Goal: Task Accomplishment & Management: Use online tool/utility

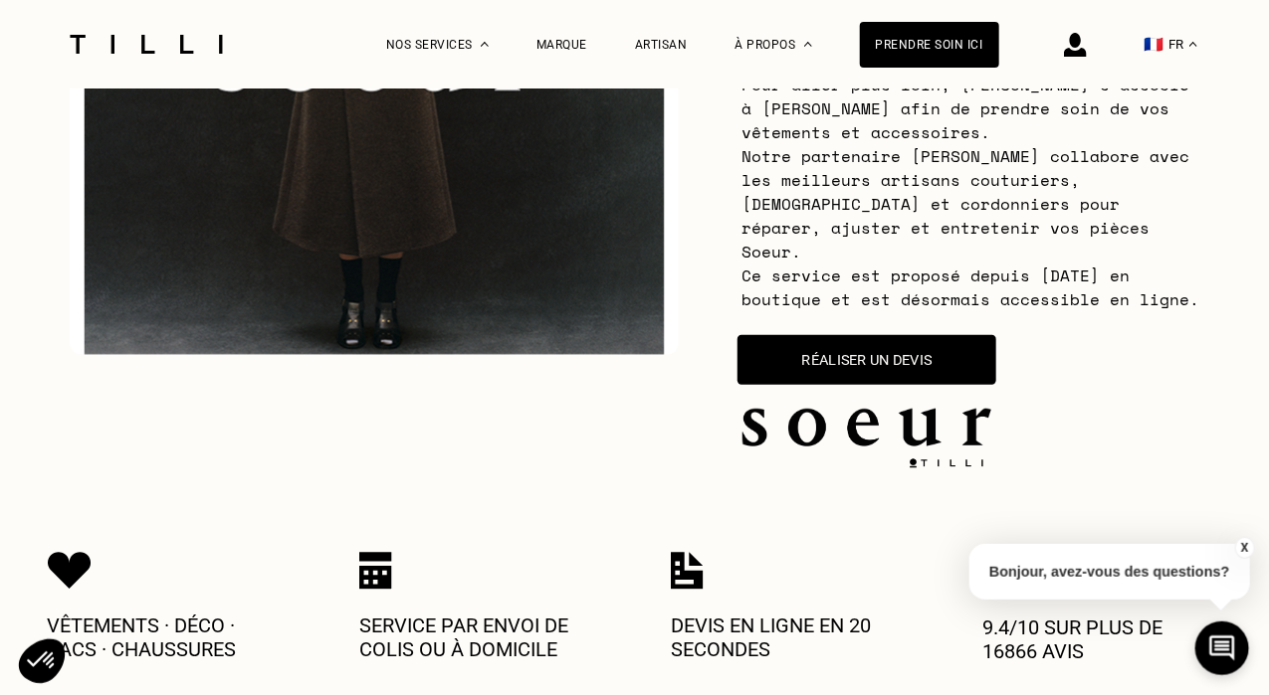
click at [813, 335] on button "Réaliser un devis" at bounding box center [866, 360] width 259 height 50
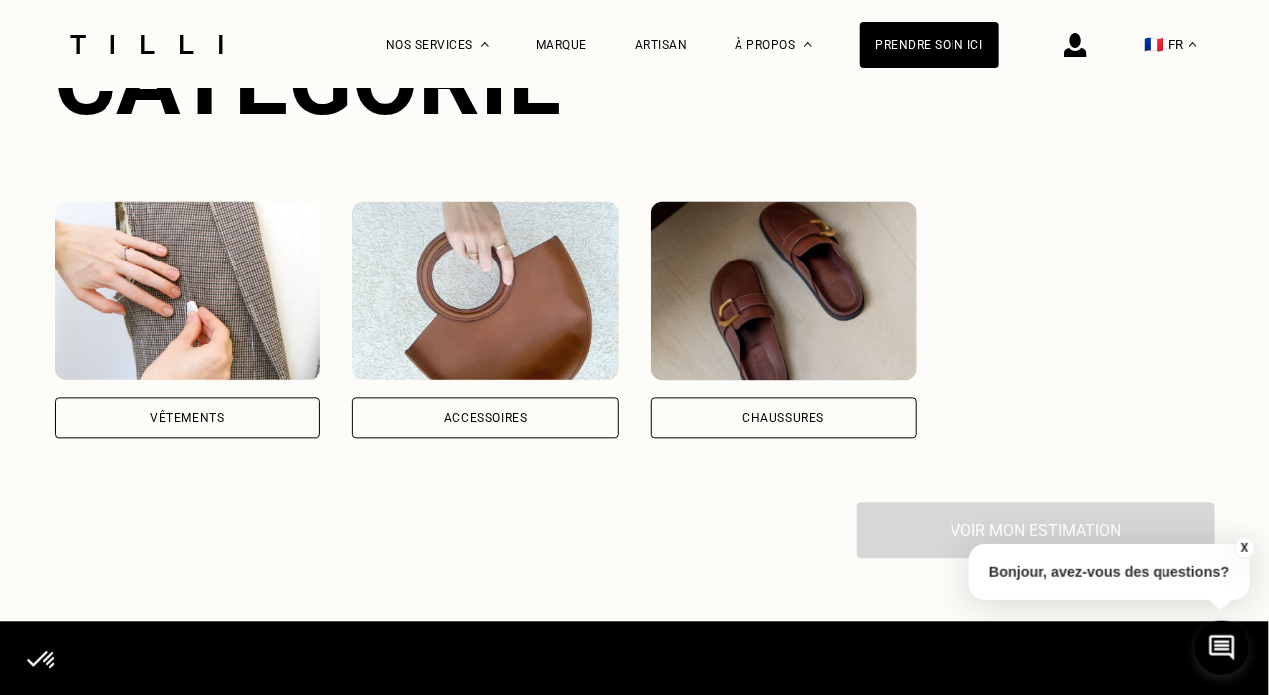
scroll to position [1465, 0]
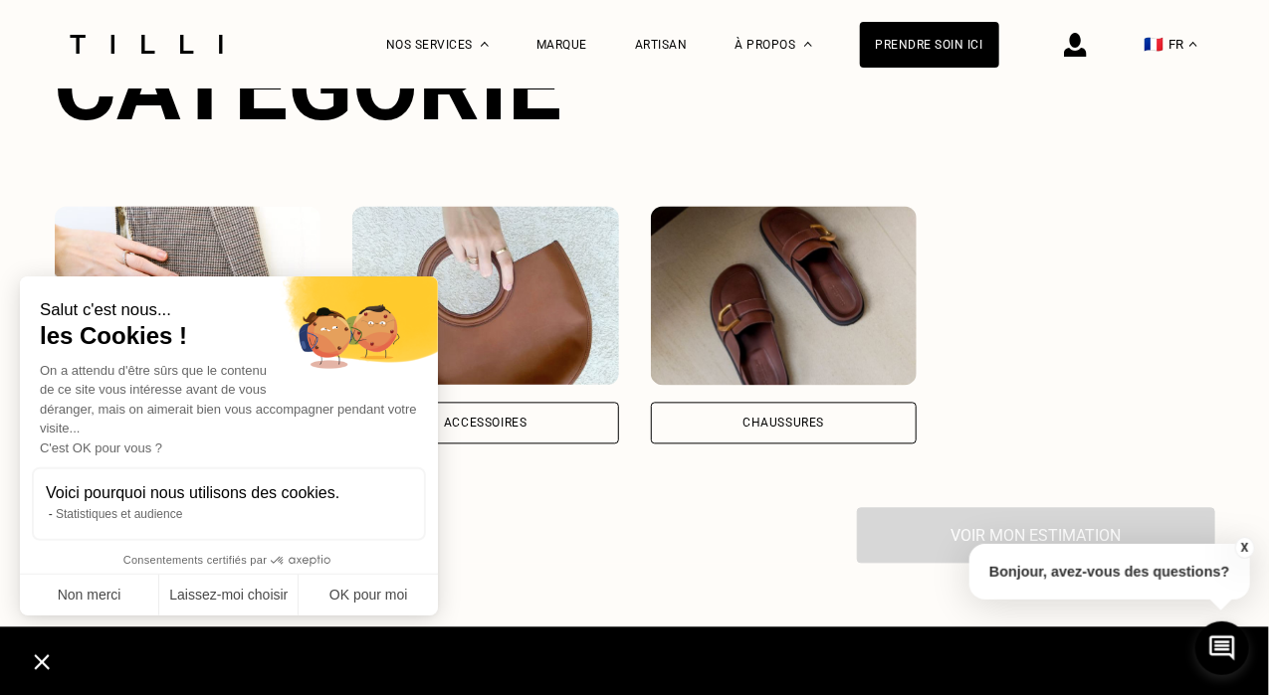
click at [542, 421] on div "Catégorie Vêtements Accessoires Chaussures Voir mon estimation" at bounding box center [635, 298] width 1160 height 532
click at [517, 403] on div "Accessoires" at bounding box center [485, 424] width 267 height 42
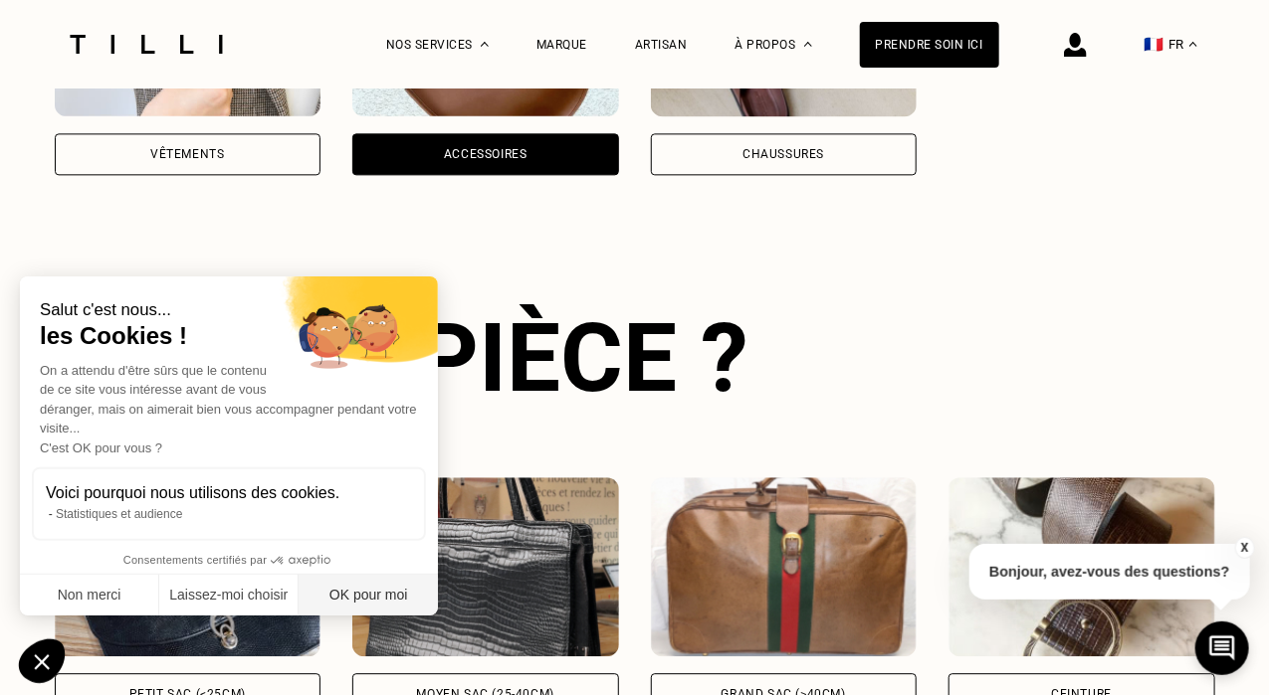
scroll to position [0, 14]
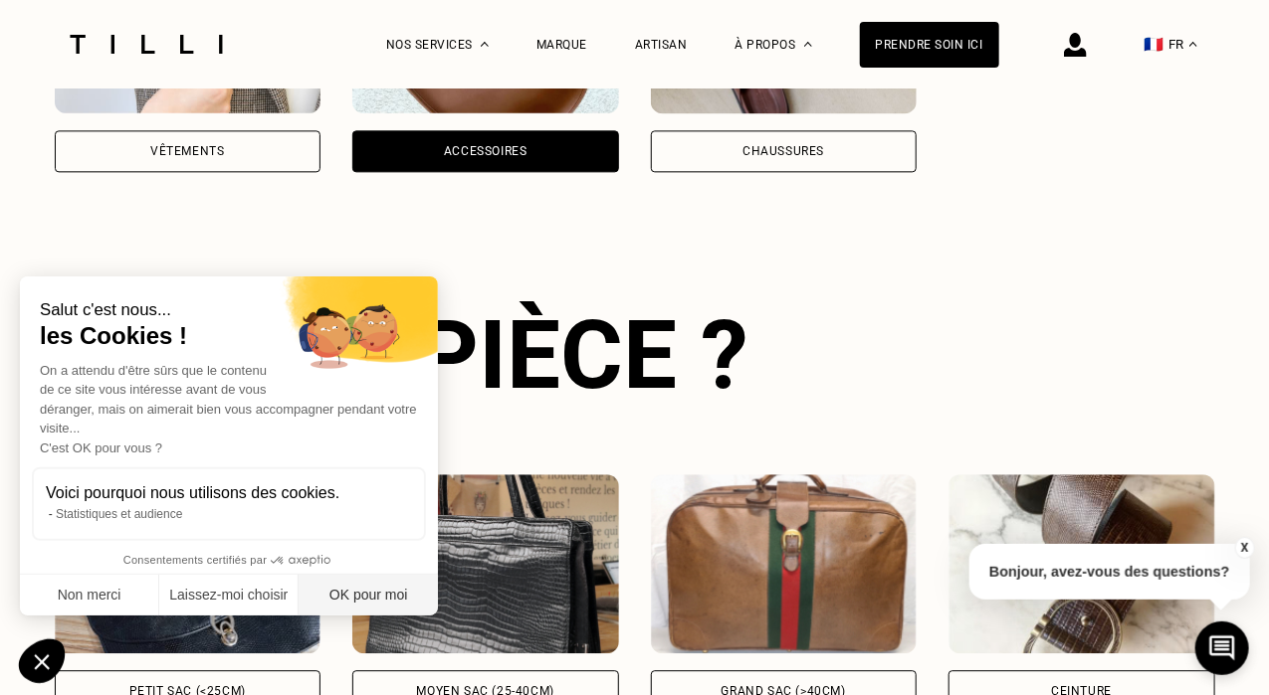
click at [368, 604] on button "OK pour moi" at bounding box center [367, 596] width 139 height 42
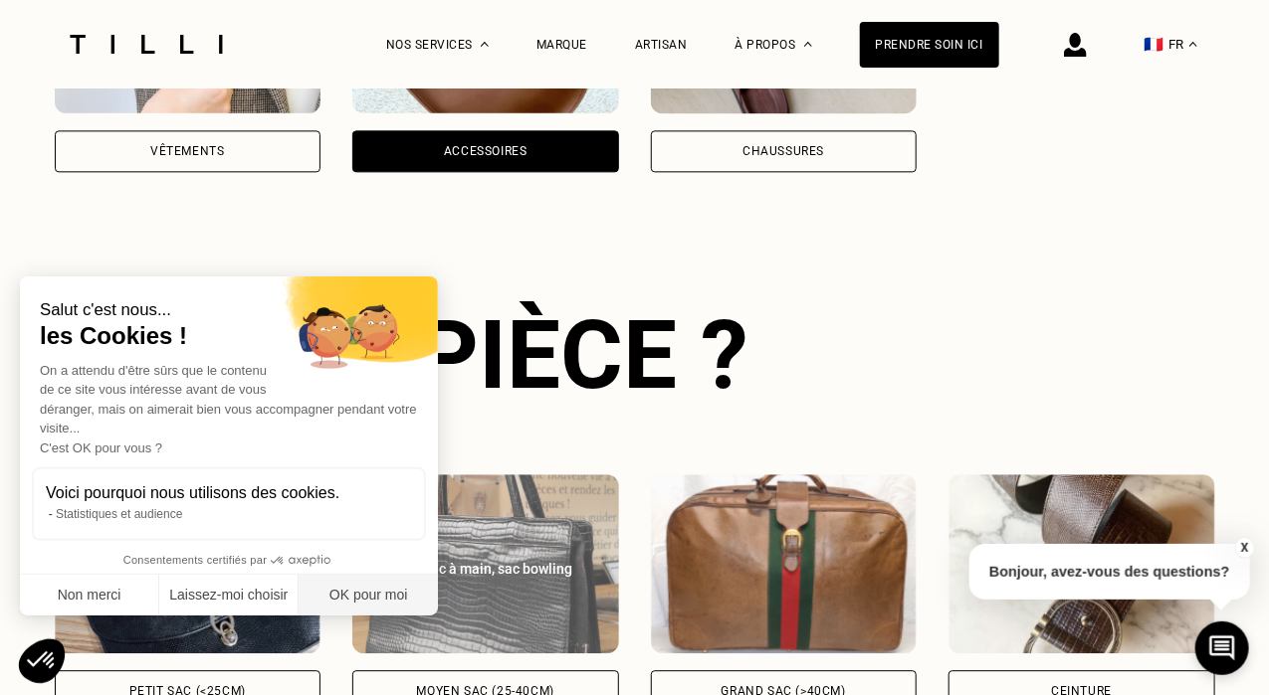
scroll to position [1824, 0]
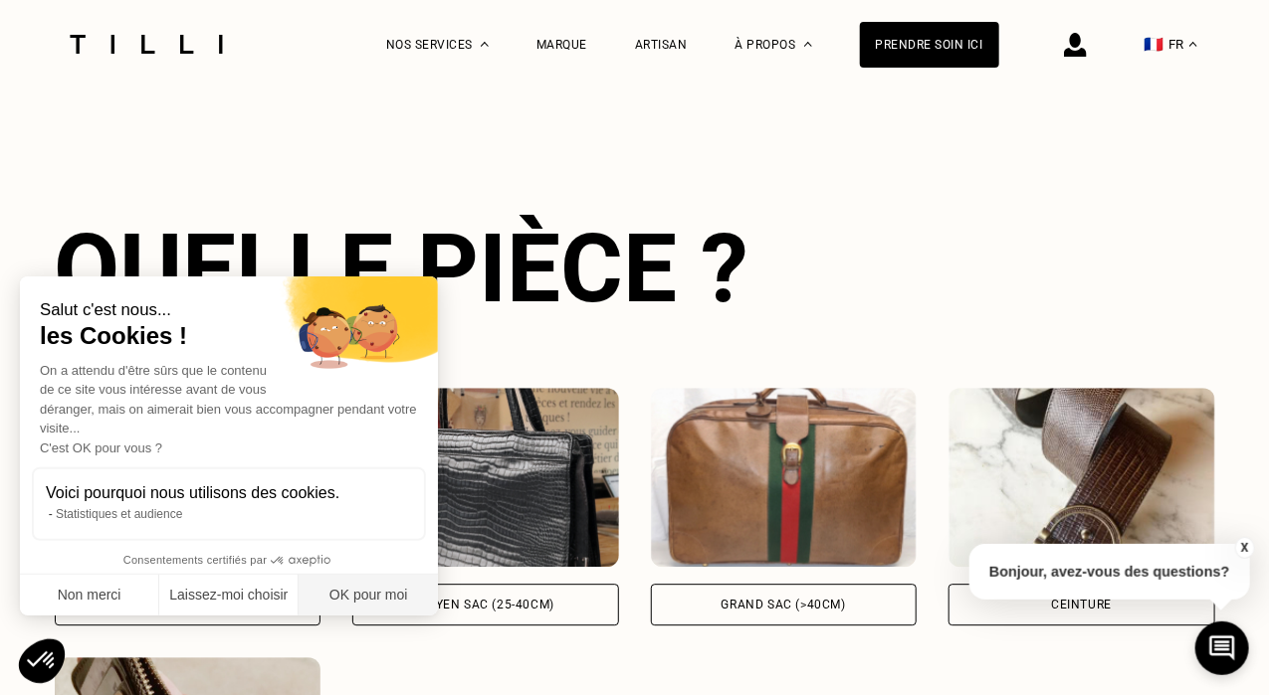
checkbox input "true"
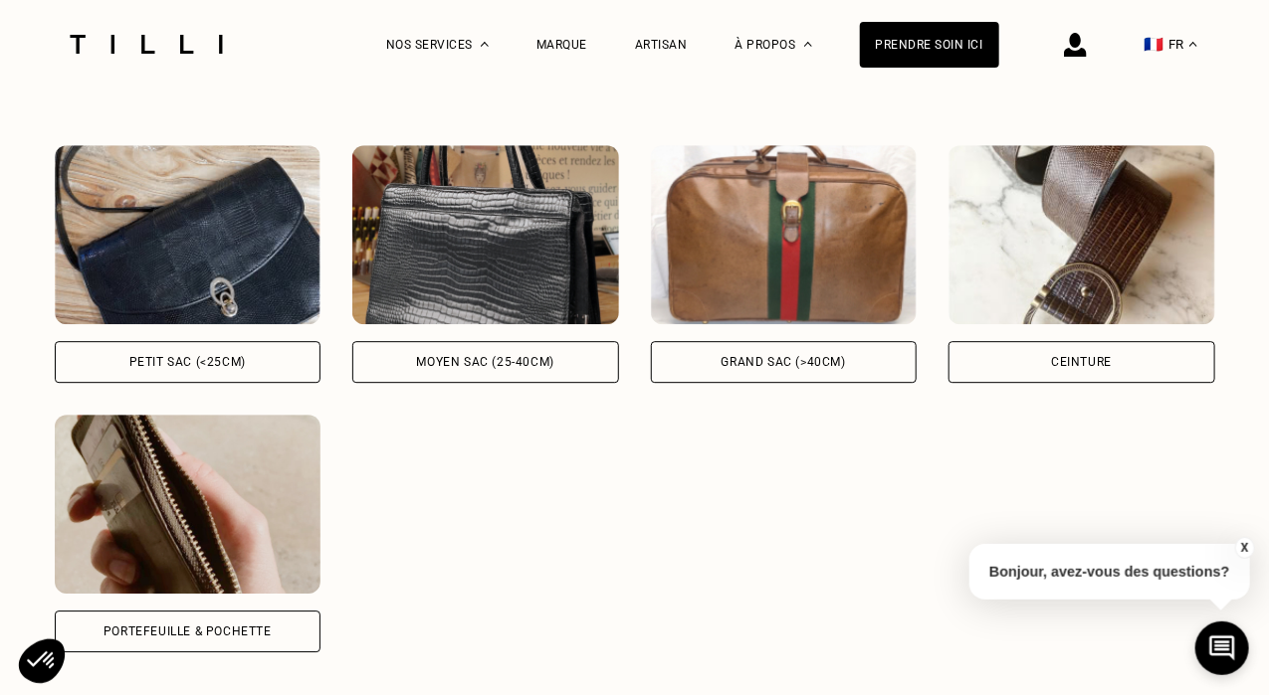
scroll to position [2074, 0]
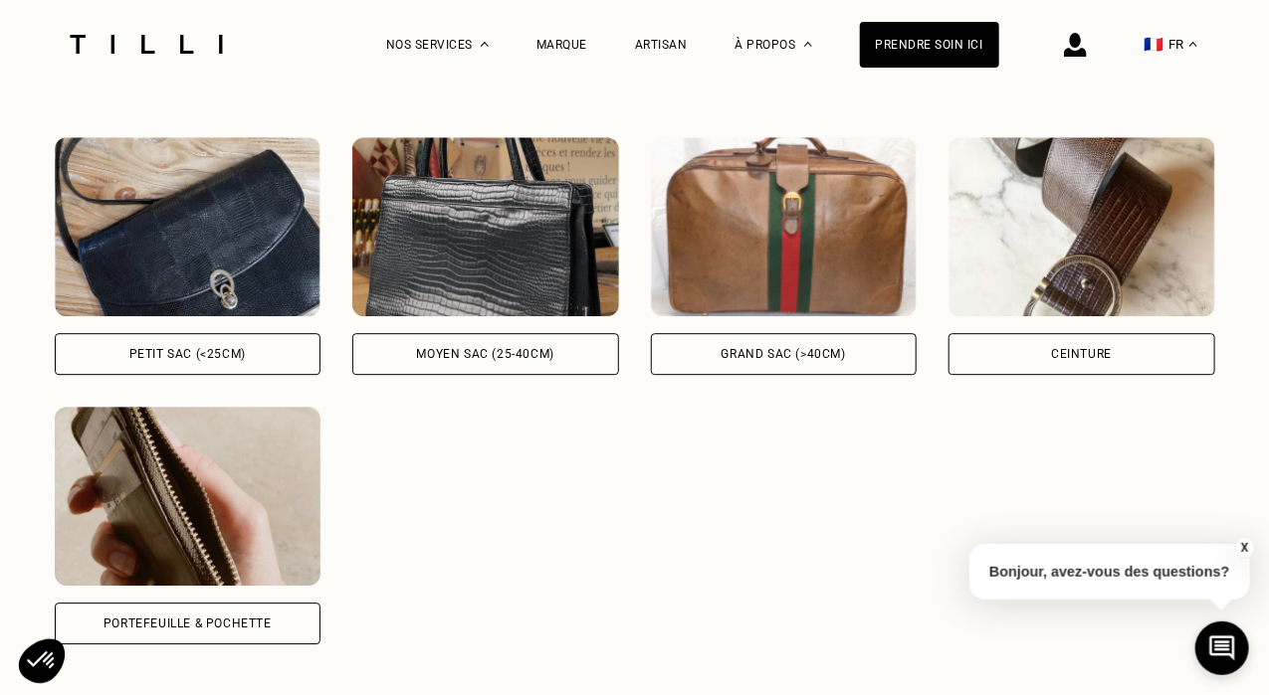
click at [1024, 333] on div "Ceinture" at bounding box center [1081, 354] width 267 height 42
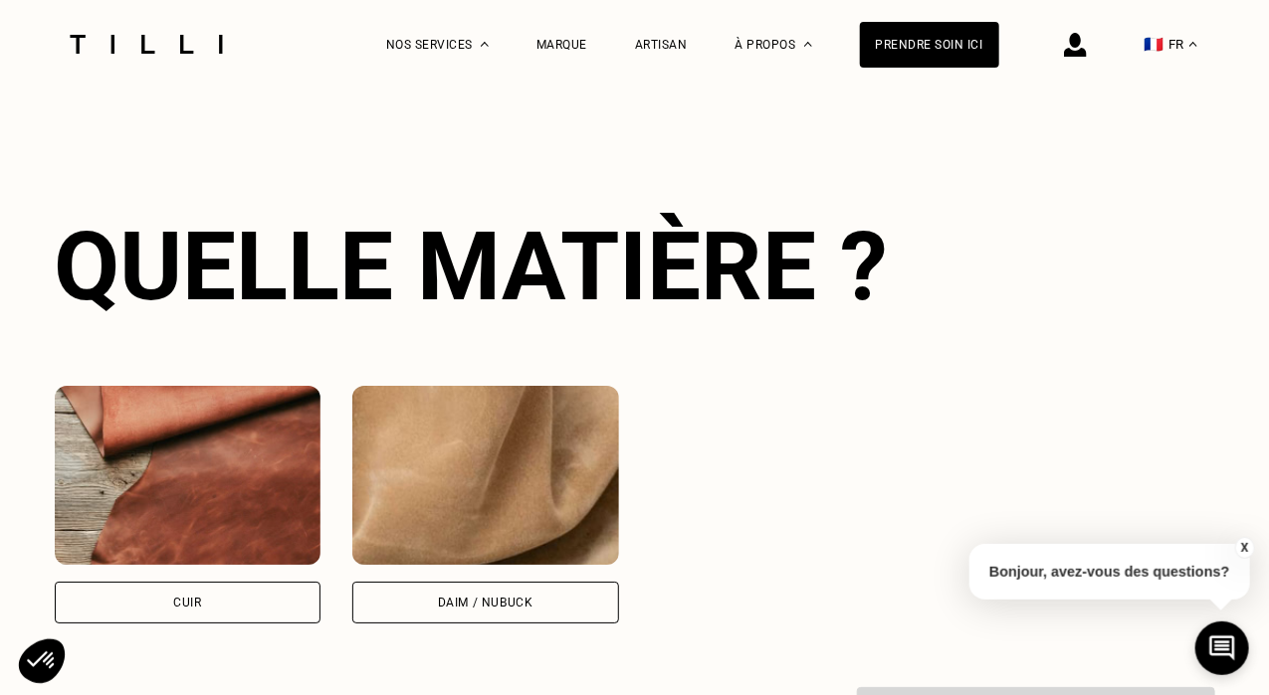
scroll to position [2836, 0]
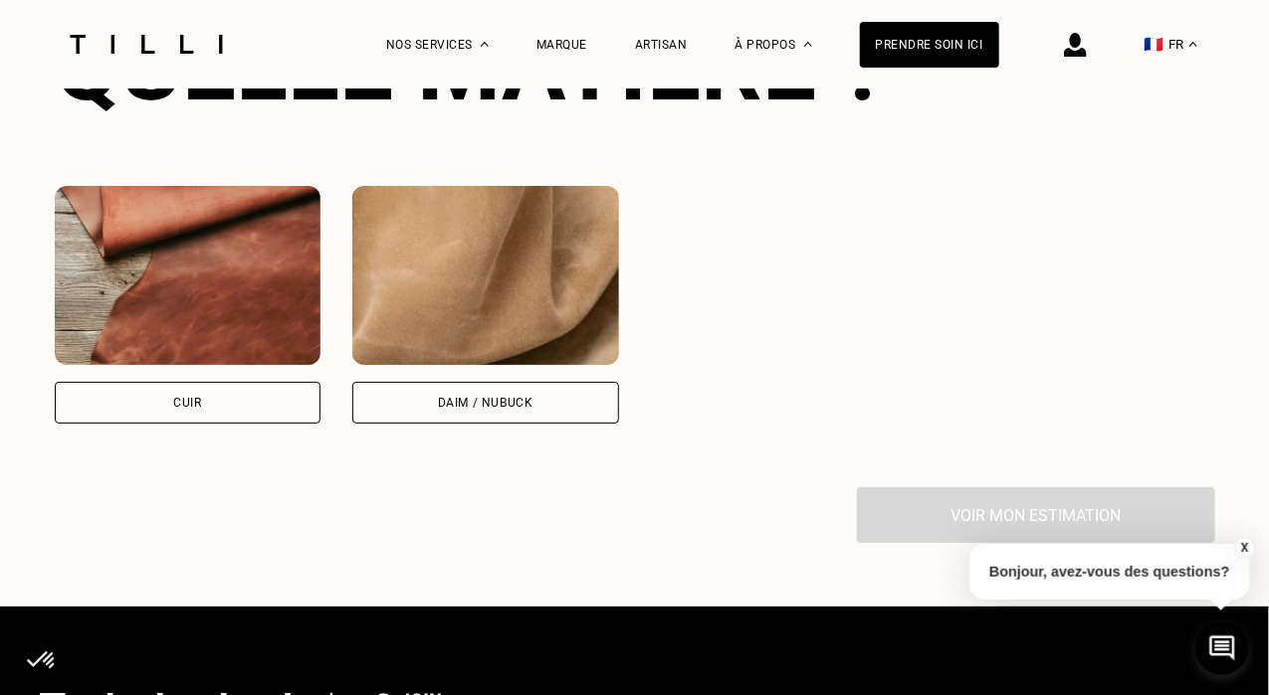
click at [209, 382] on div "Cuir" at bounding box center [188, 403] width 267 height 42
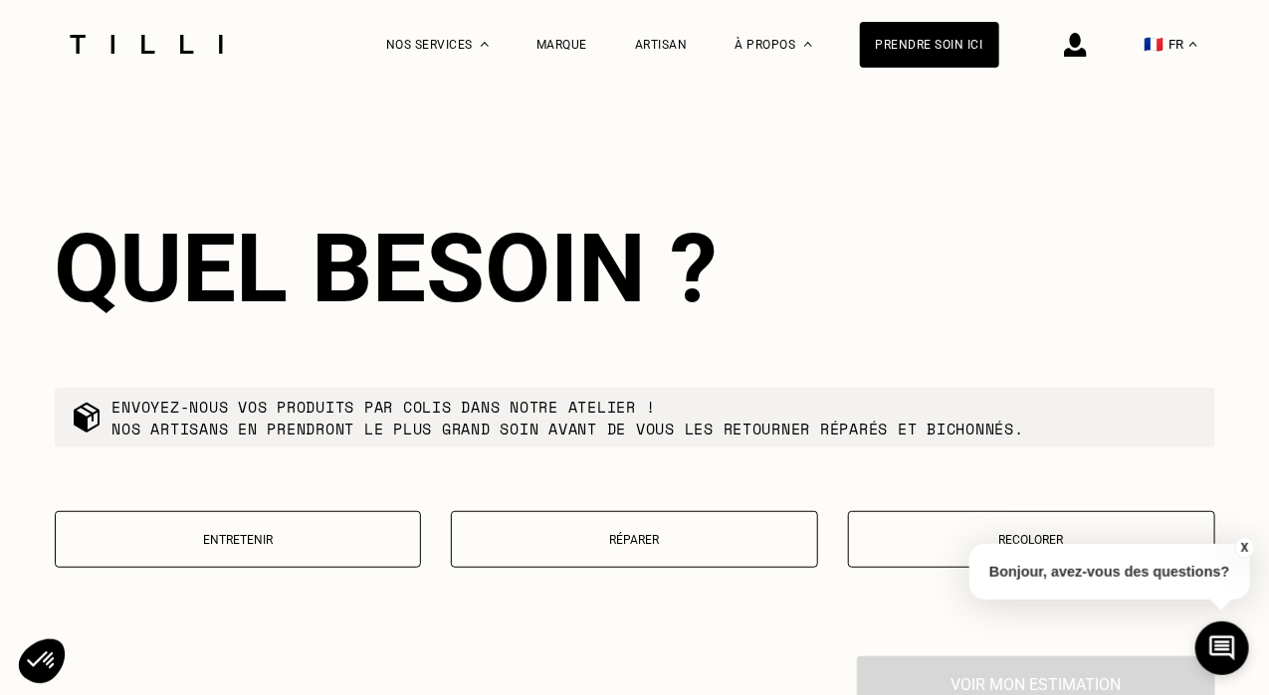
scroll to position [3221, 0]
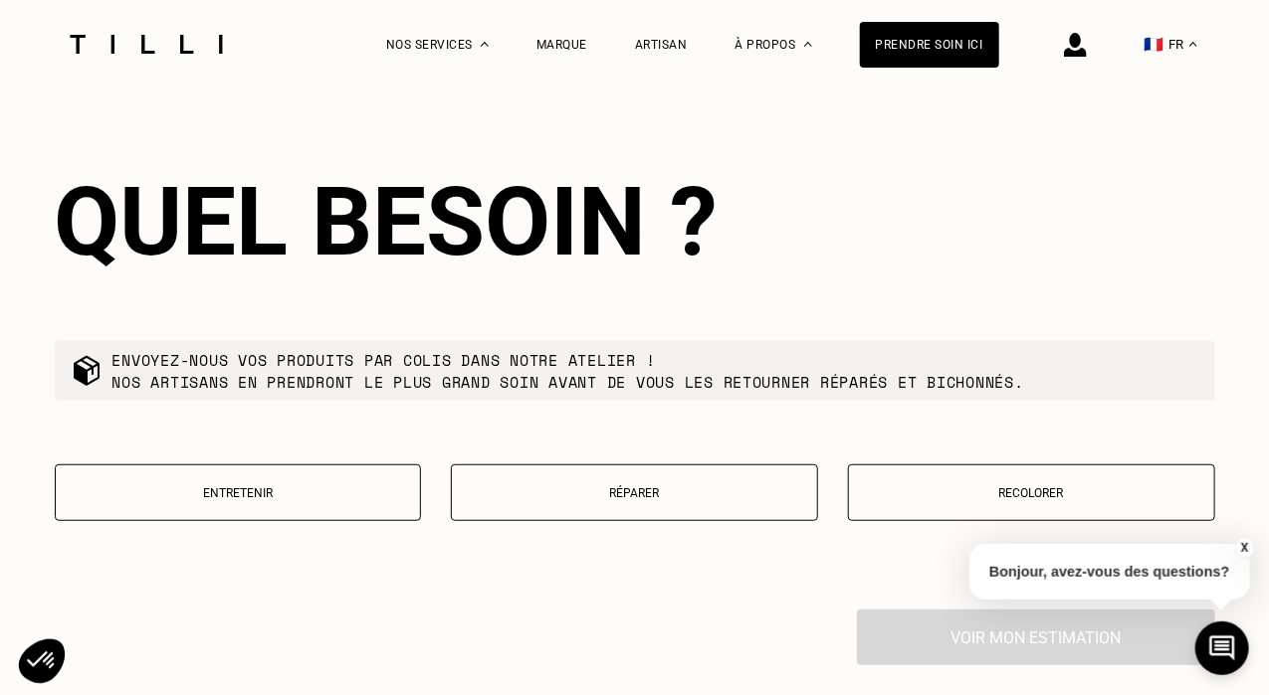
click at [609, 487] on p "Réparer" at bounding box center [634, 494] width 345 height 14
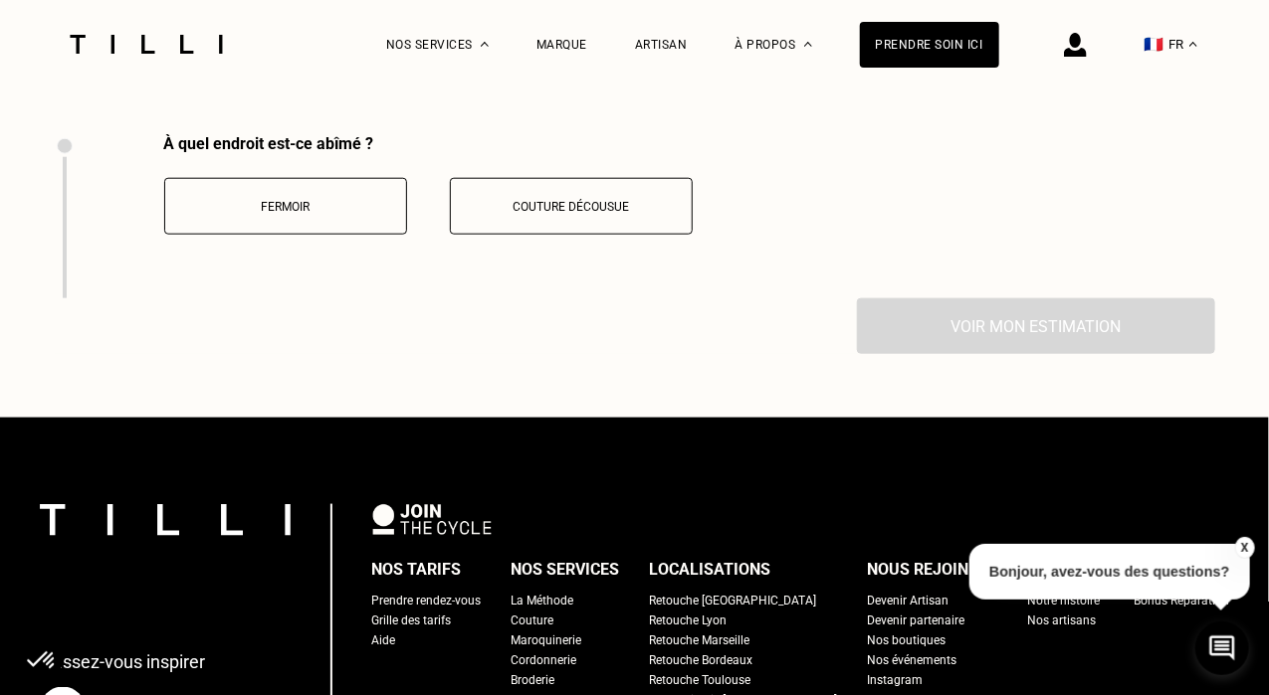
scroll to position [3689, 0]
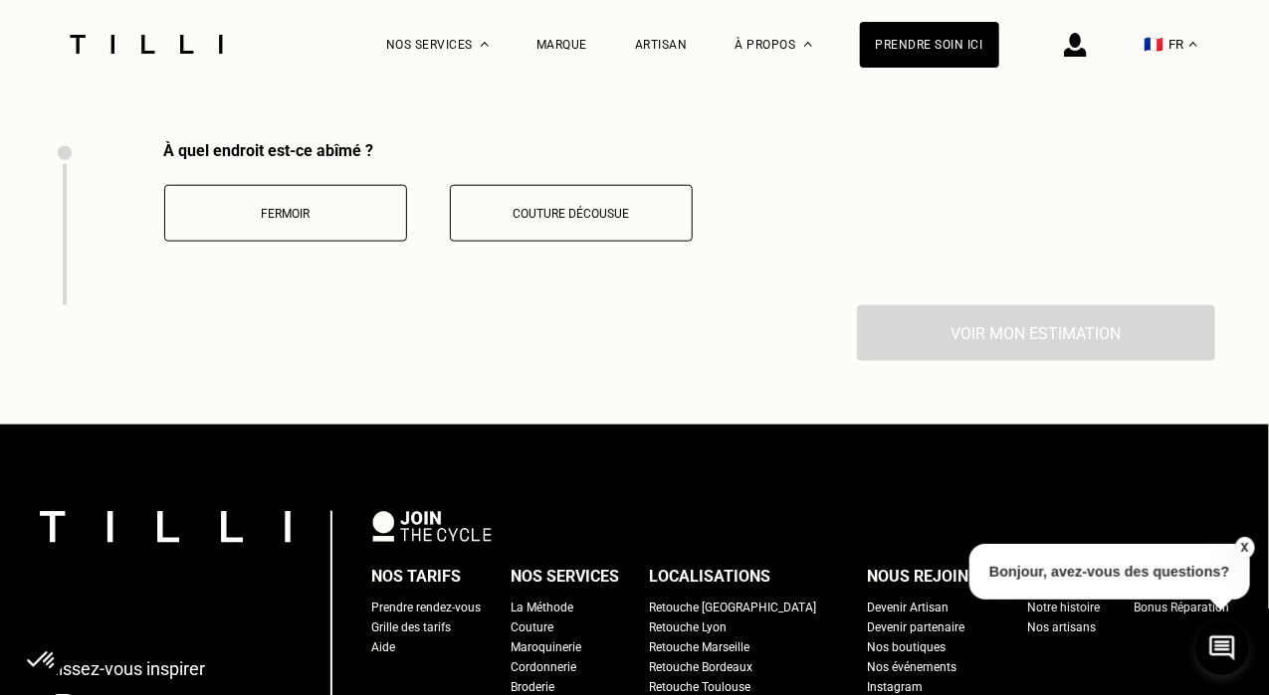
click at [307, 207] on p "Fermoir" at bounding box center [285, 214] width 221 height 14
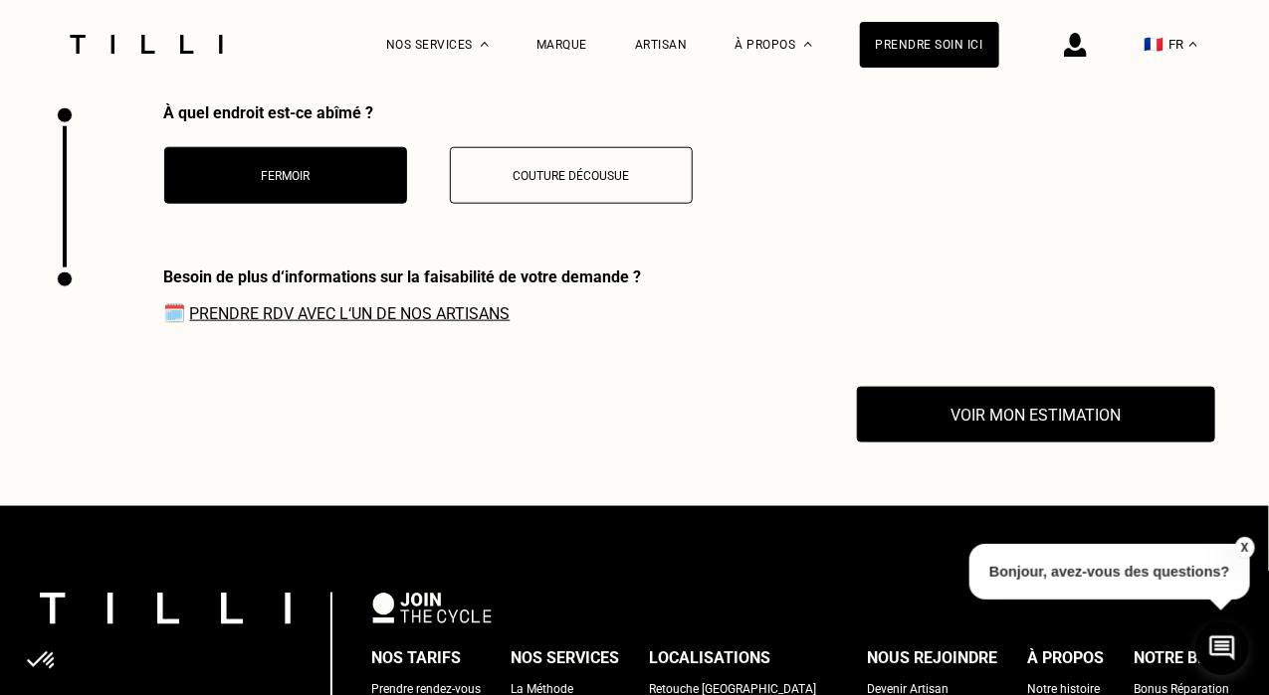
scroll to position [3690, 0]
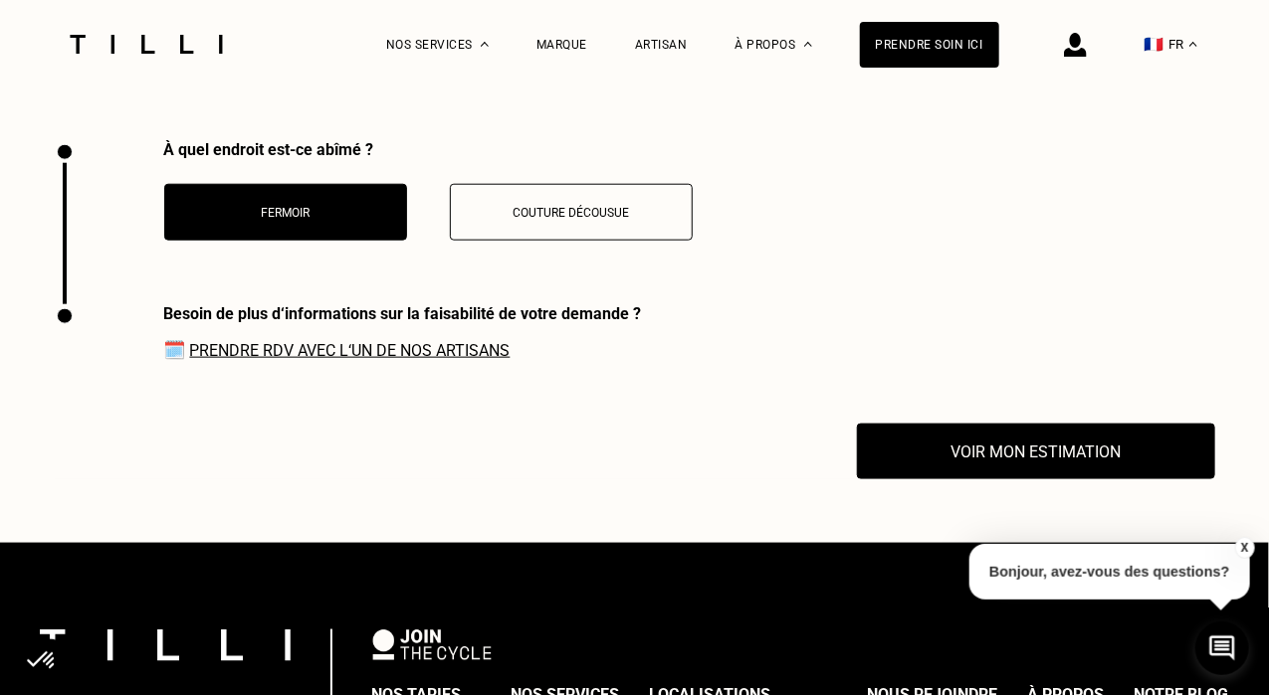
click at [455, 341] on link "Prendre RDV avec l‘un de nos artisans" at bounding box center [350, 350] width 320 height 19
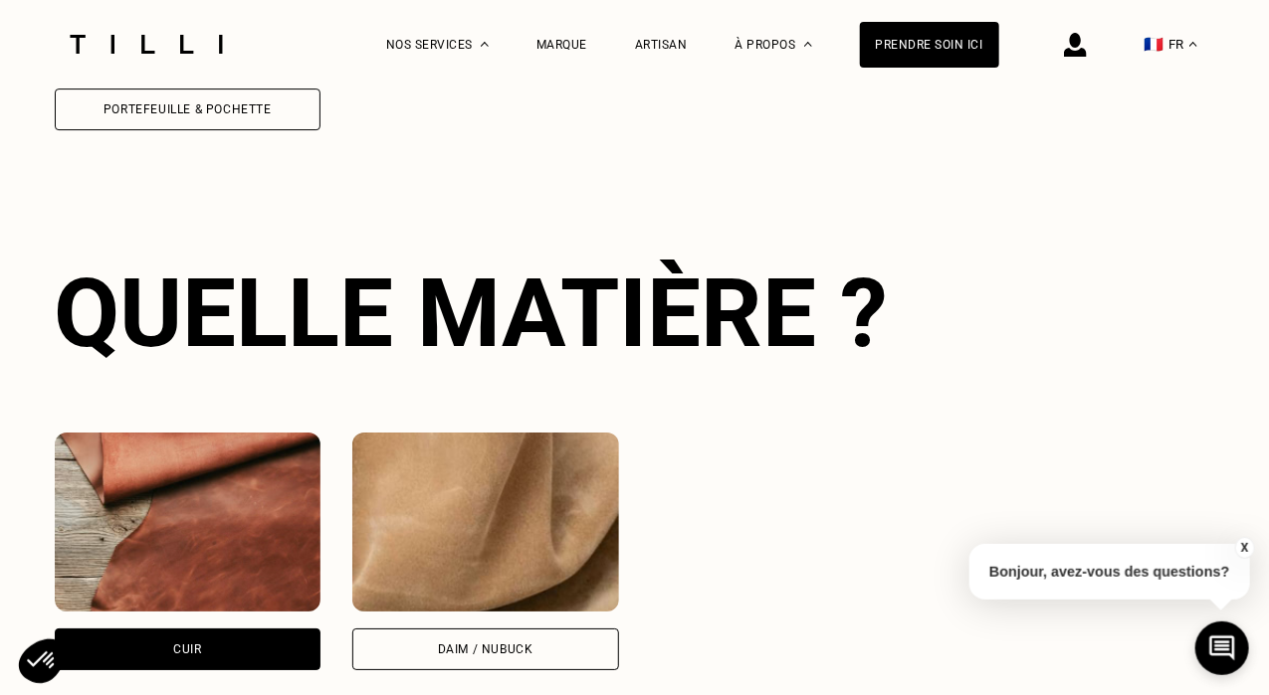
scroll to position [2588, 0]
